Goal: Task Accomplishment & Management: Use online tool/utility

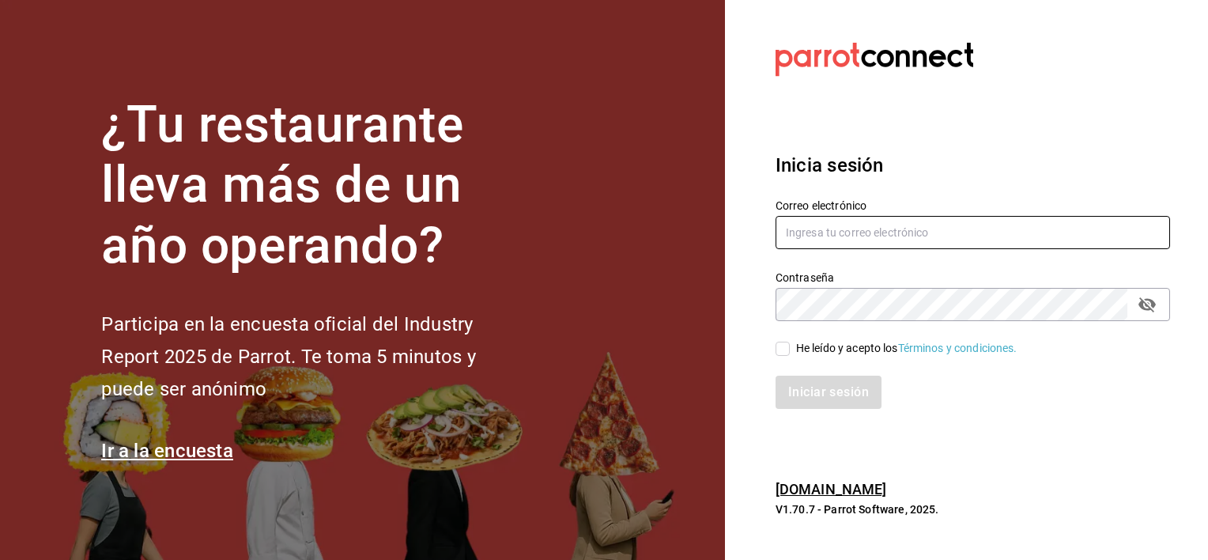
type input "hotaru.lomas@grupocosteno.com"
click at [778, 352] on input "He leído y acepto los Términos y condiciones." at bounding box center [783, 349] width 14 height 14
checkbox input "true"
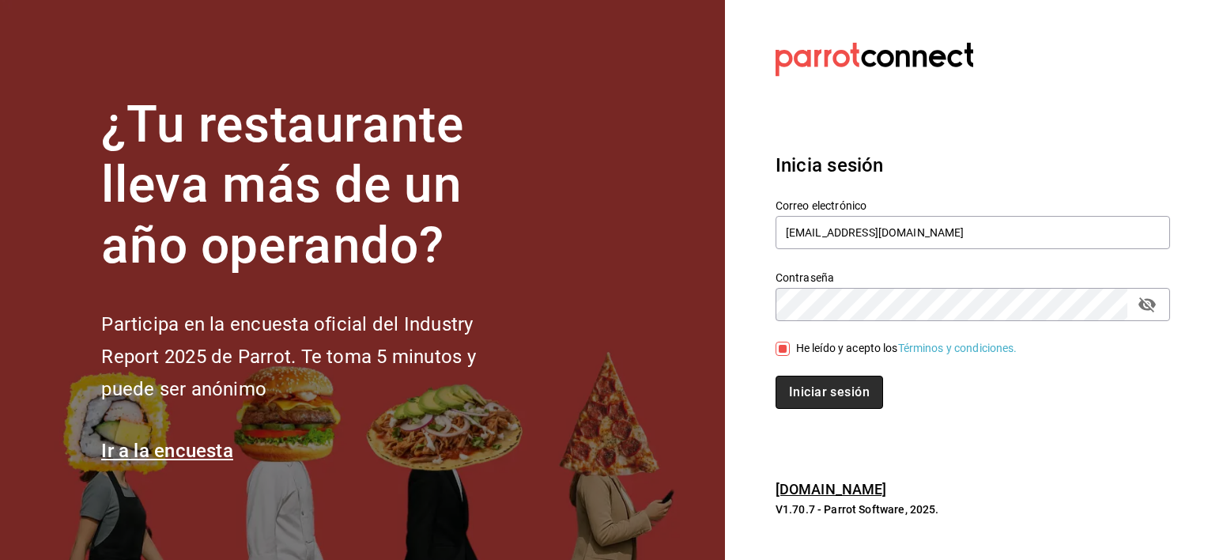
click at [836, 391] on button "Iniciar sesión" at bounding box center [830, 392] width 108 height 33
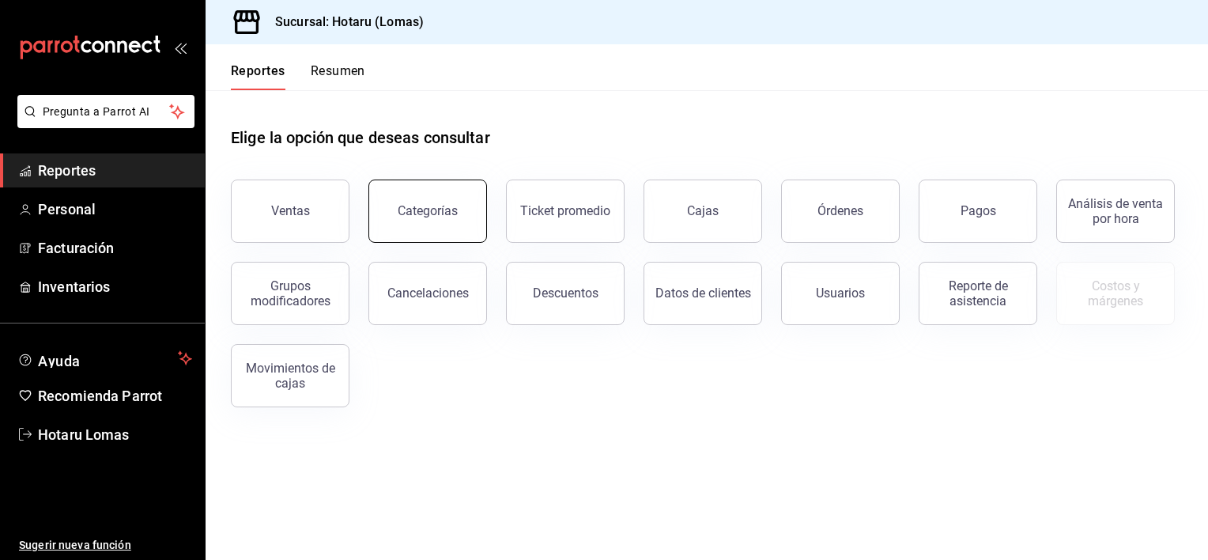
click at [435, 218] on button "Categorías" at bounding box center [428, 211] width 119 height 63
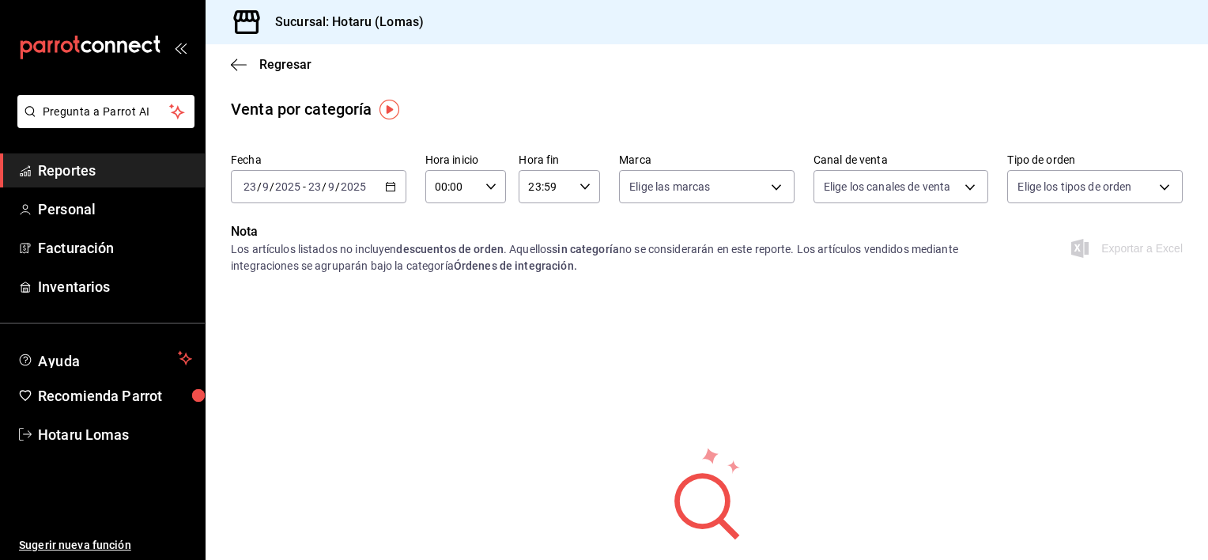
click at [386, 188] on icon "button" at bounding box center [390, 186] width 11 height 11
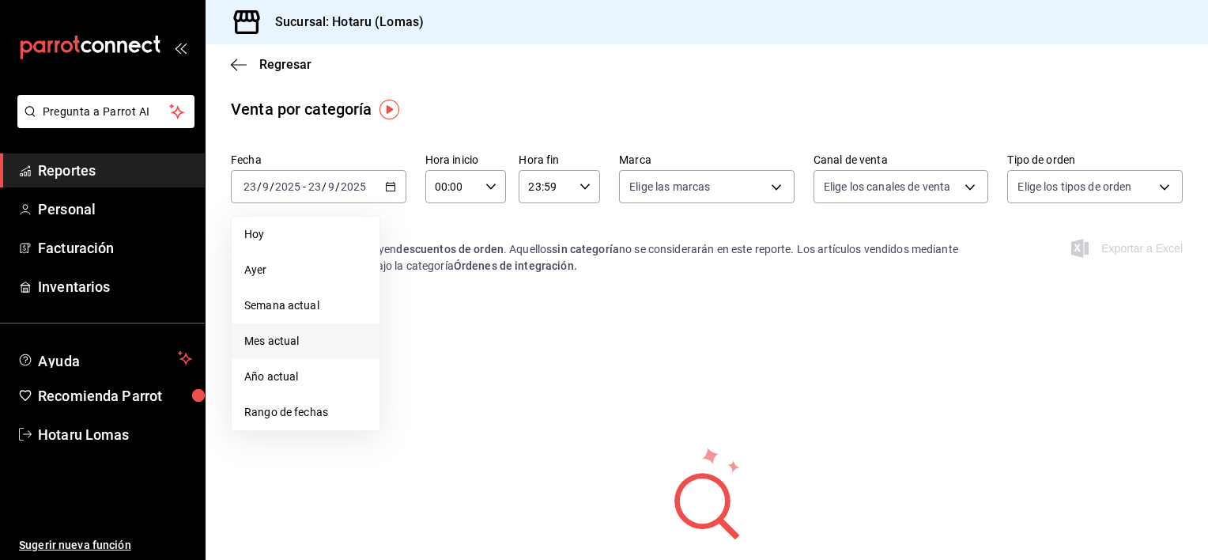
click at [285, 341] on span "Mes actual" at bounding box center [305, 341] width 123 height 17
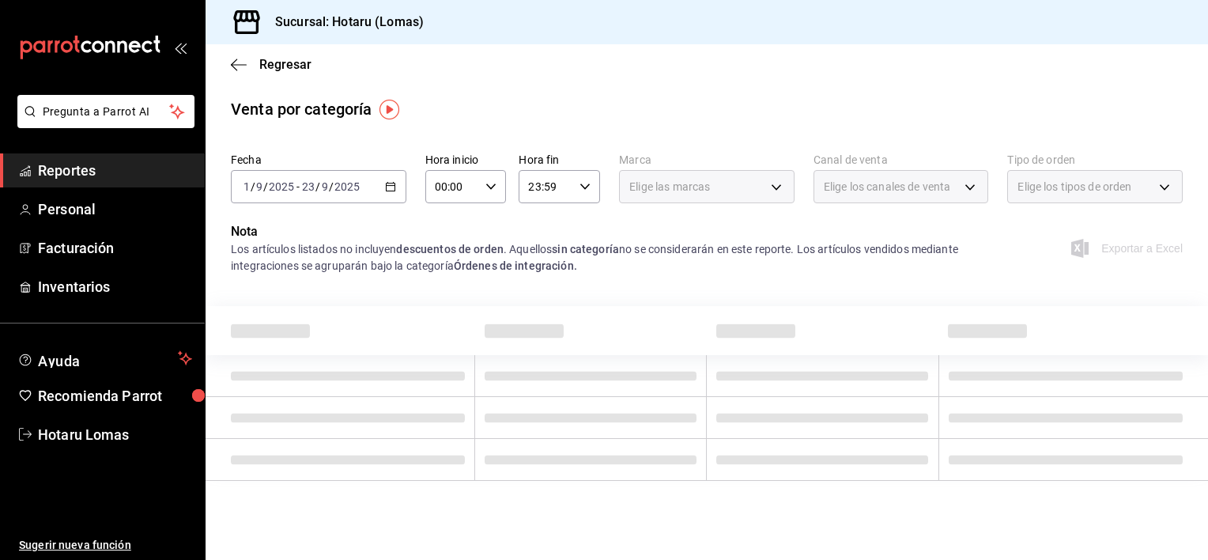
click at [391, 183] on \(Stroke\) "button" at bounding box center [390, 187] width 9 height 9
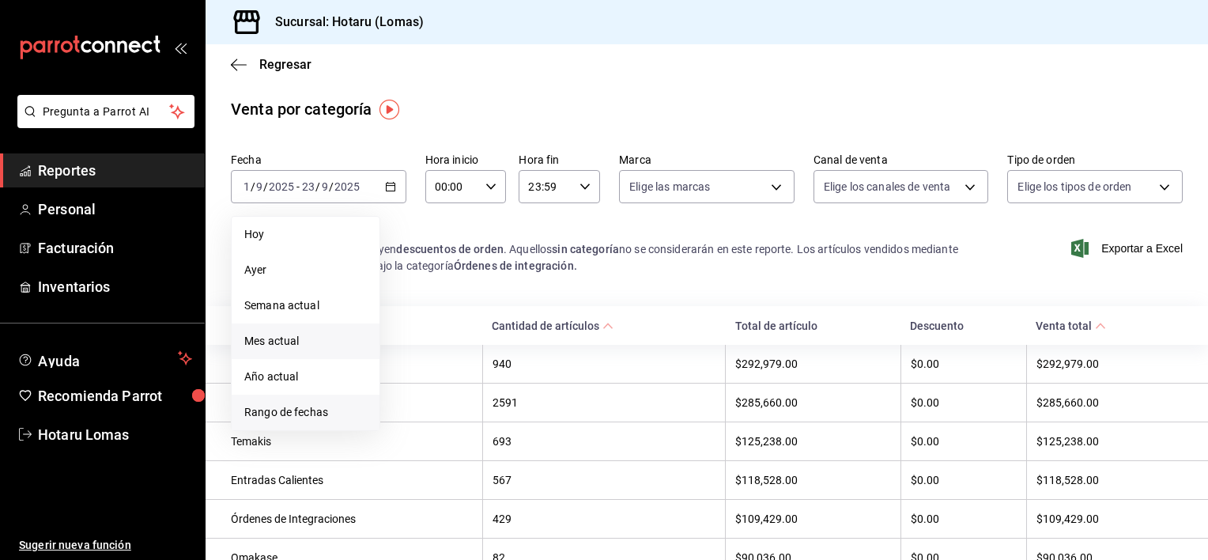
click at [293, 413] on span "Rango de fechas" at bounding box center [305, 412] width 123 height 17
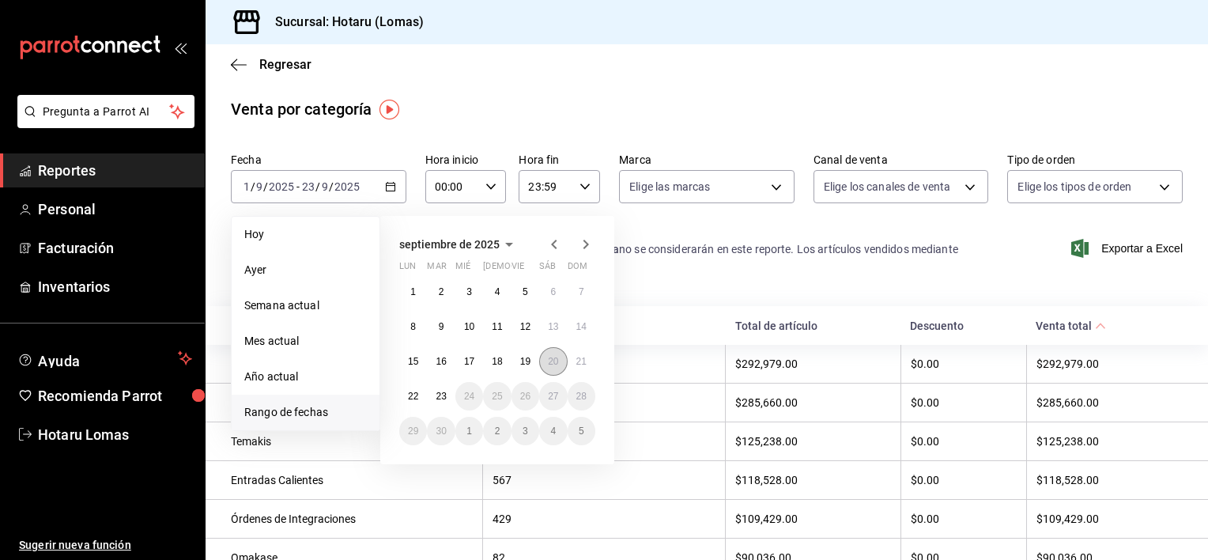
click at [553, 361] on abbr "20" at bounding box center [553, 361] width 10 height 11
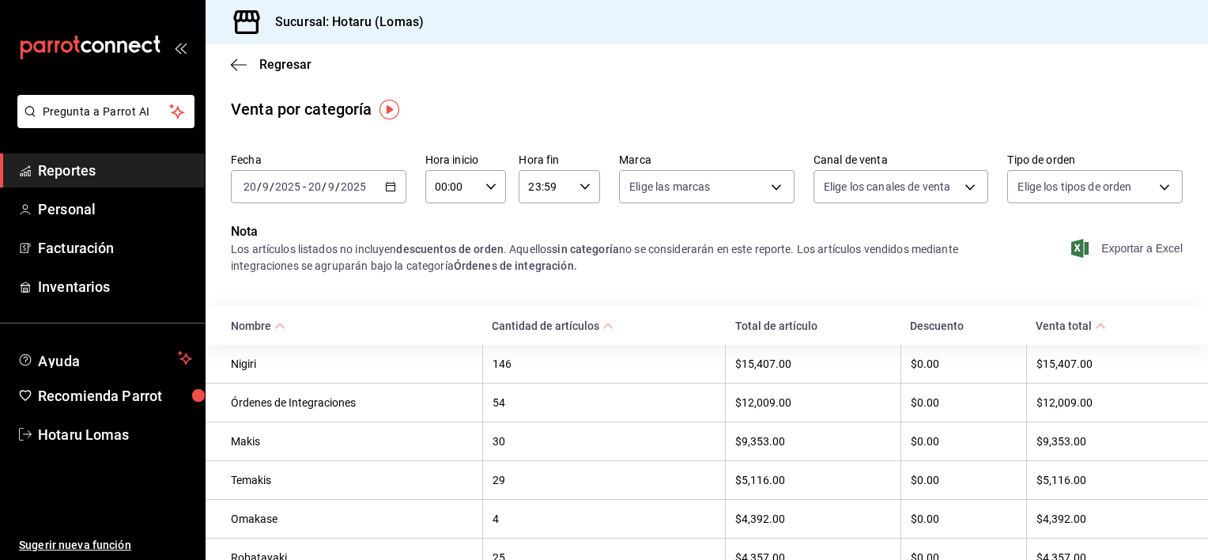
click at [1089, 248] on span "Exportar a Excel" at bounding box center [1129, 248] width 108 height 19
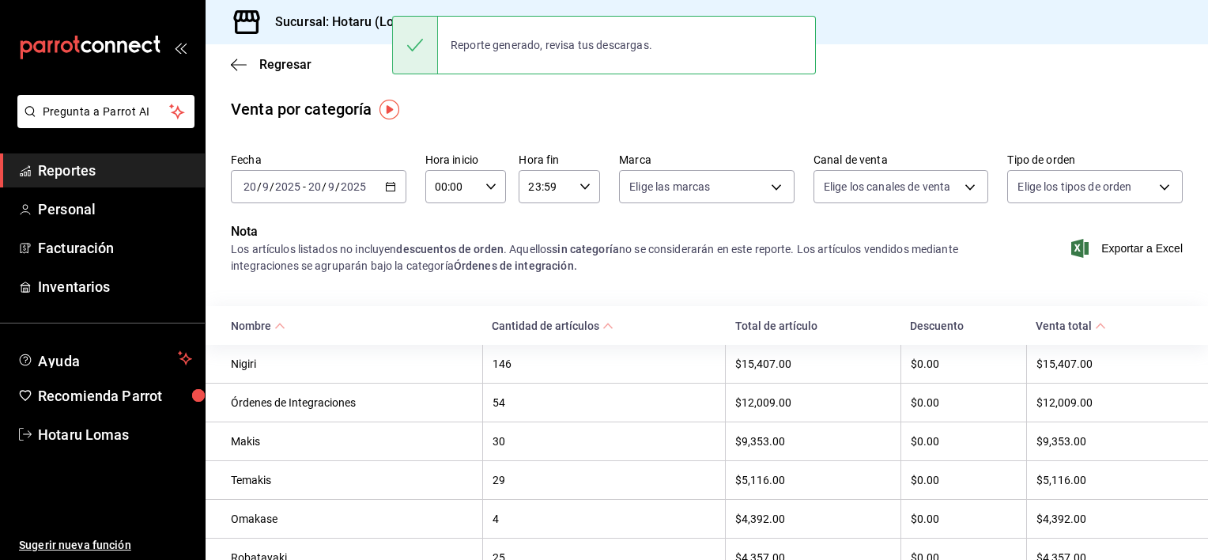
click at [391, 188] on icon "button" at bounding box center [390, 186] width 11 height 11
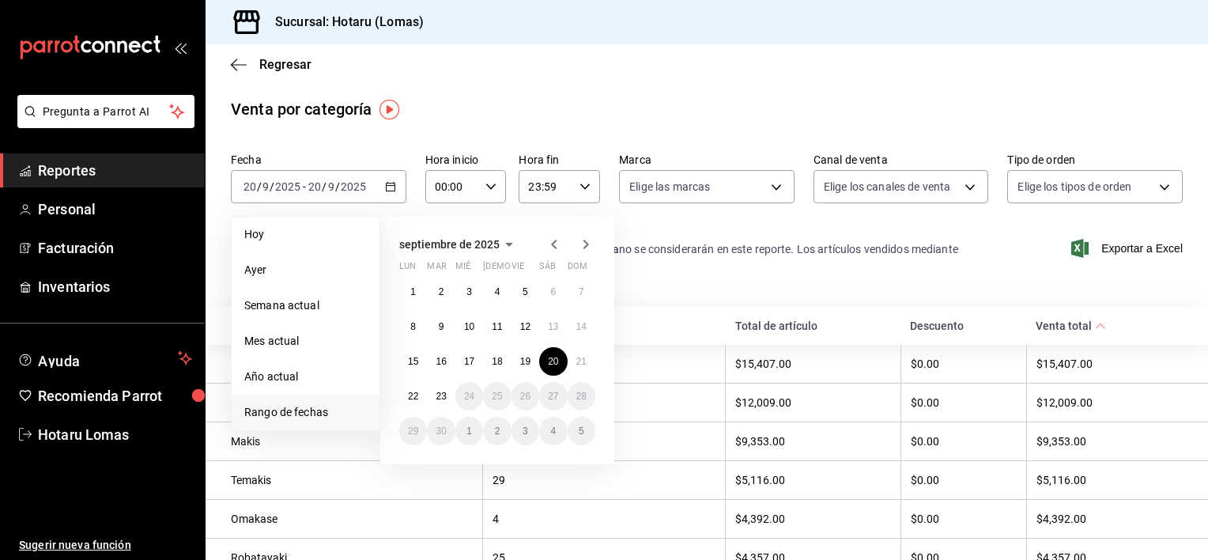
click at [297, 416] on span "Rango de fechas" at bounding box center [305, 412] width 123 height 17
click at [570, 361] on button "21" at bounding box center [582, 361] width 28 height 28
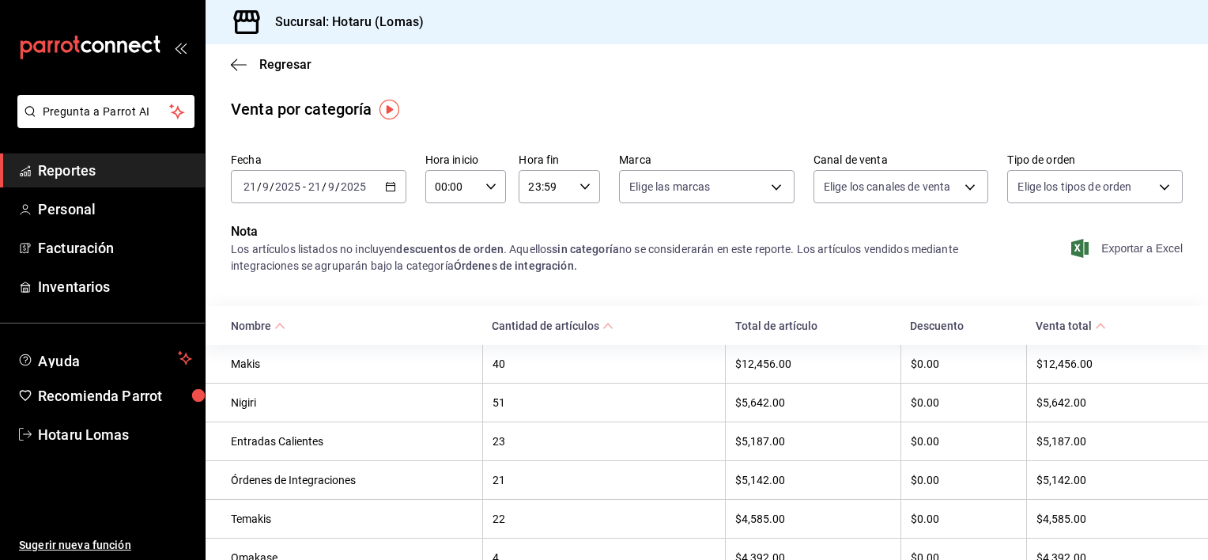
click at [1121, 247] on span "Exportar a Excel" at bounding box center [1129, 248] width 108 height 19
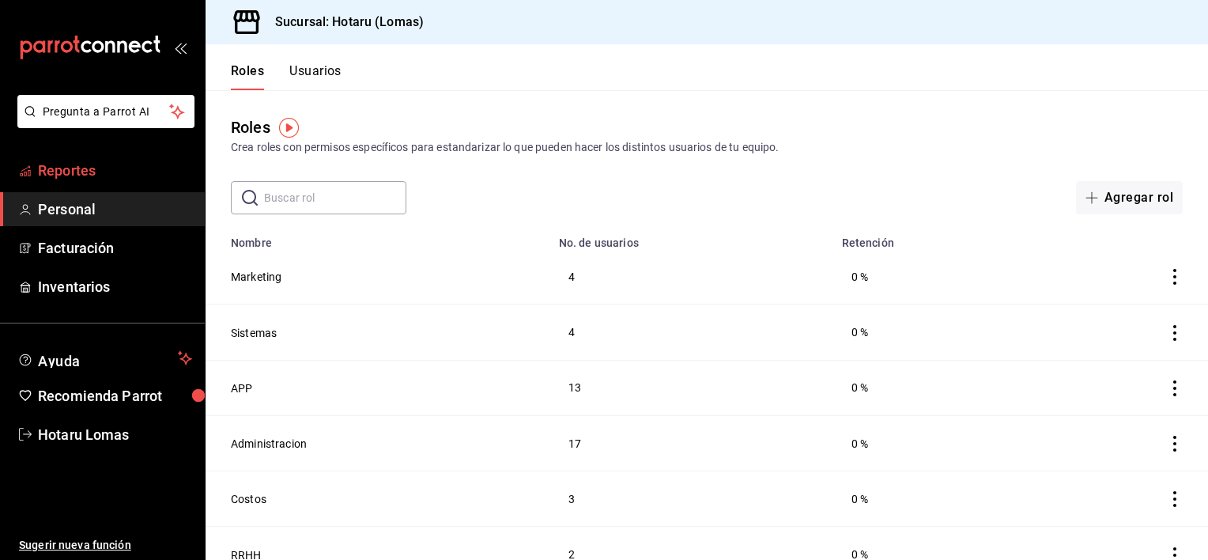
click at [86, 164] on span "Reportes" at bounding box center [115, 170] width 154 height 21
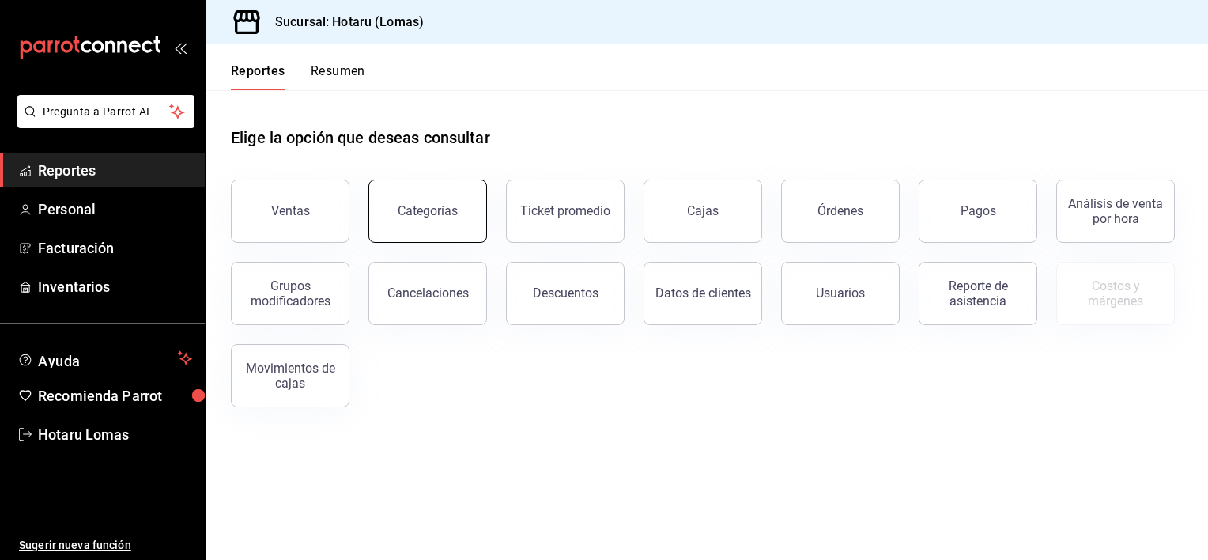
click at [433, 202] on button "Categorías" at bounding box center [428, 211] width 119 height 63
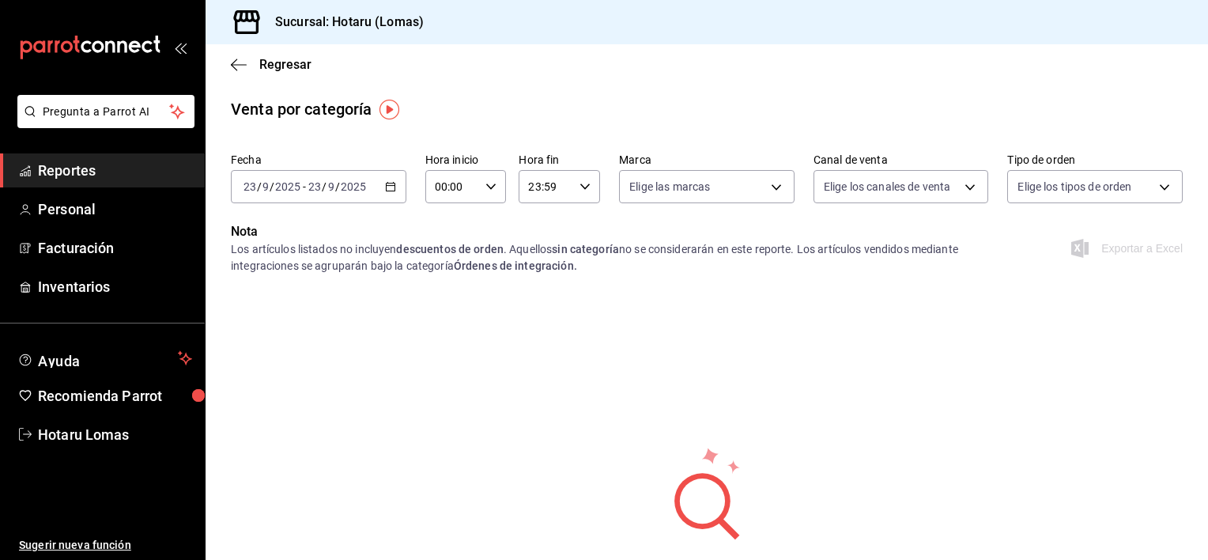
click at [389, 185] on \(Stroke\) "button" at bounding box center [390, 185] width 9 height 1
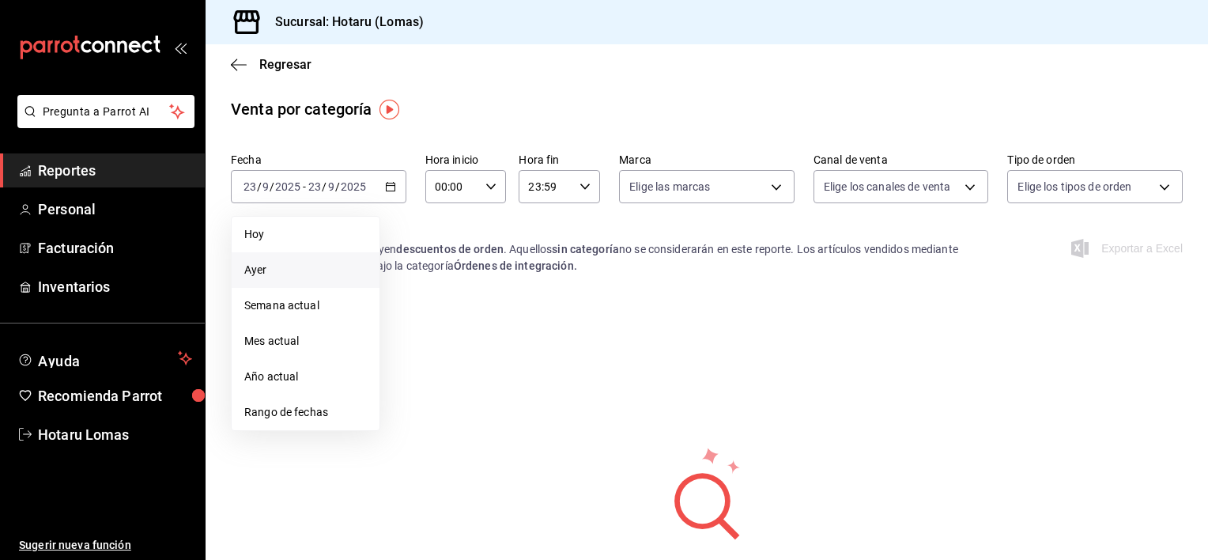
click at [270, 271] on span "Ayer" at bounding box center [305, 270] width 123 height 17
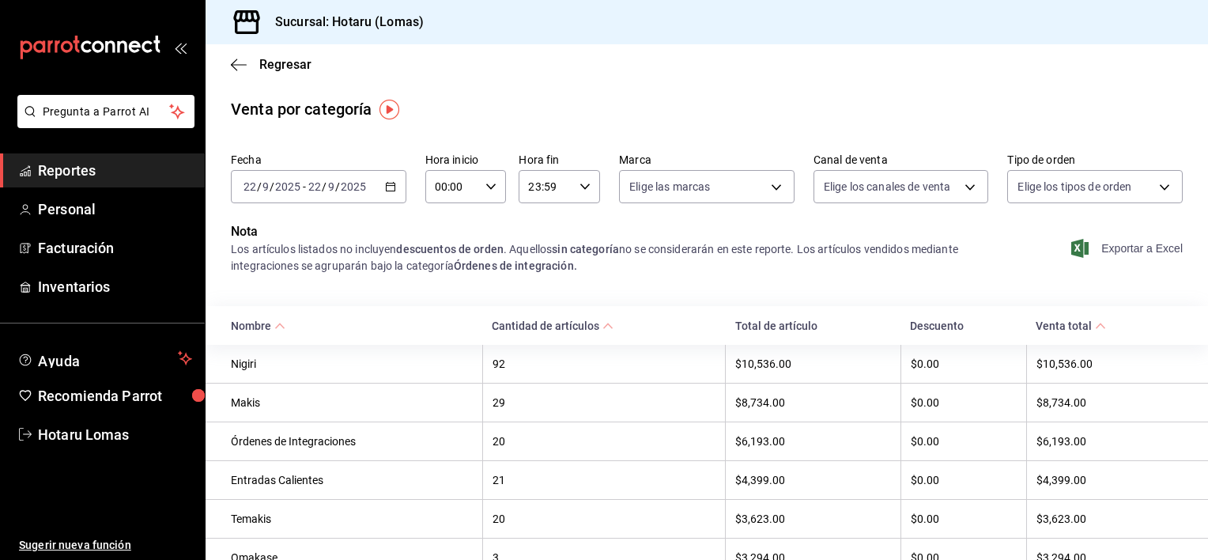
click at [1126, 246] on span "Exportar a Excel" at bounding box center [1129, 248] width 108 height 19
click at [123, 430] on span "Hotaru Lomas" at bounding box center [115, 434] width 154 height 21
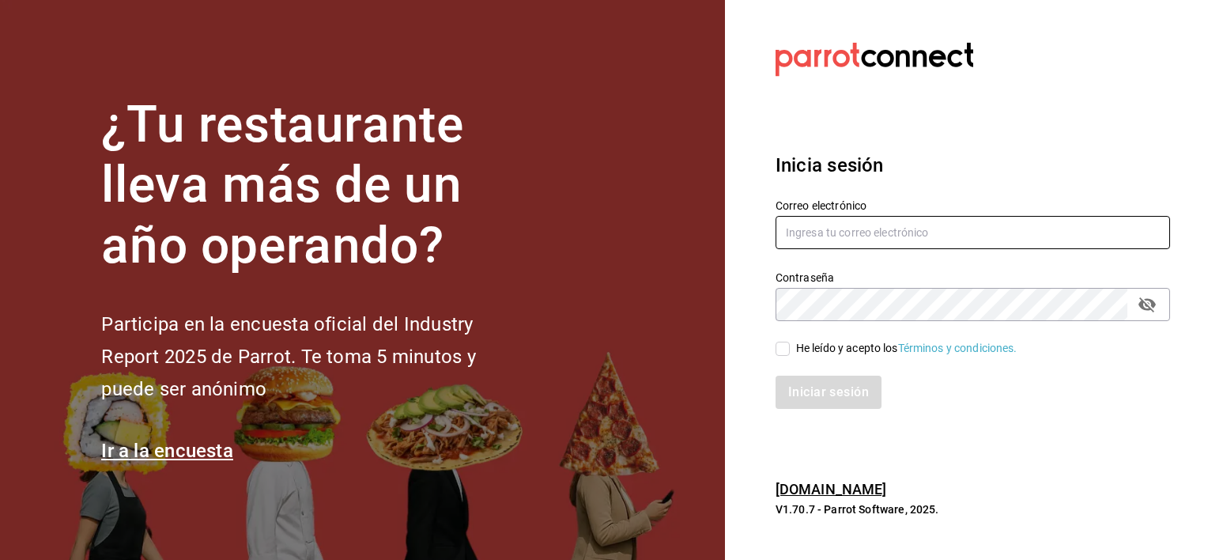
type input "hotaru.lomas@grupocosteno.com"
